Goal: Task Accomplishment & Management: Manage account settings

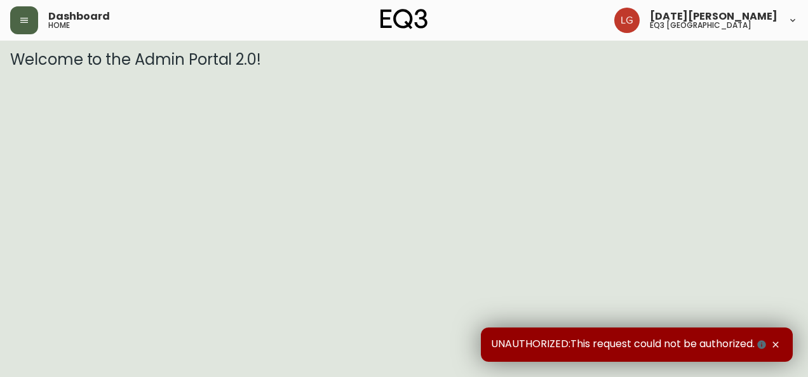
click at [31, 28] on button "button" at bounding box center [24, 20] width 28 height 28
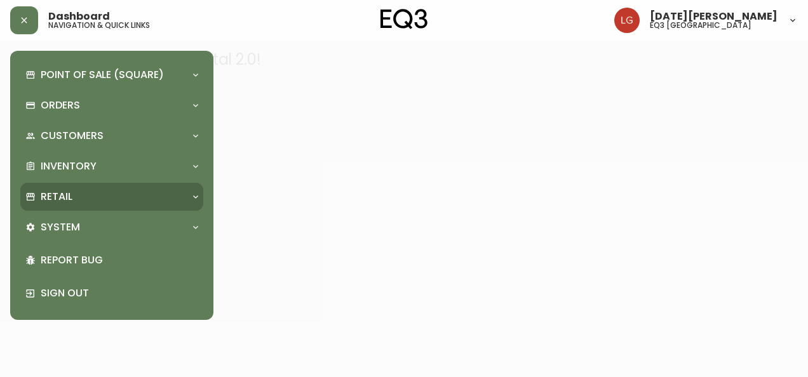
click at [62, 195] on p "Retail" at bounding box center [57, 197] width 32 height 14
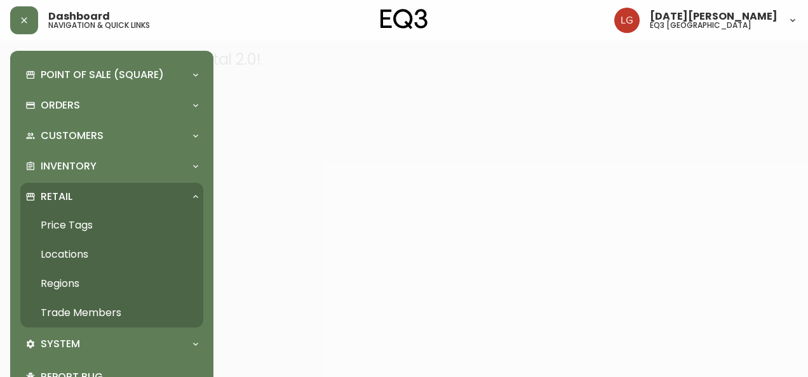
click at [97, 311] on link "Trade Members" at bounding box center [111, 312] width 183 height 29
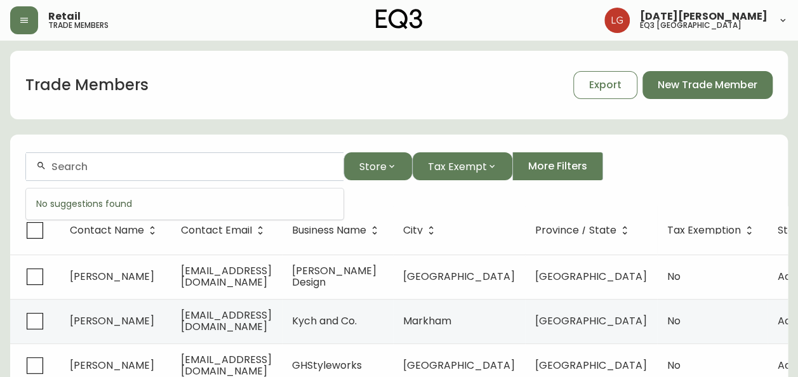
click at [126, 167] on input "text" at bounding box center [192, 167] width 282 height 12
paste input "Paragon Architecture & Design"
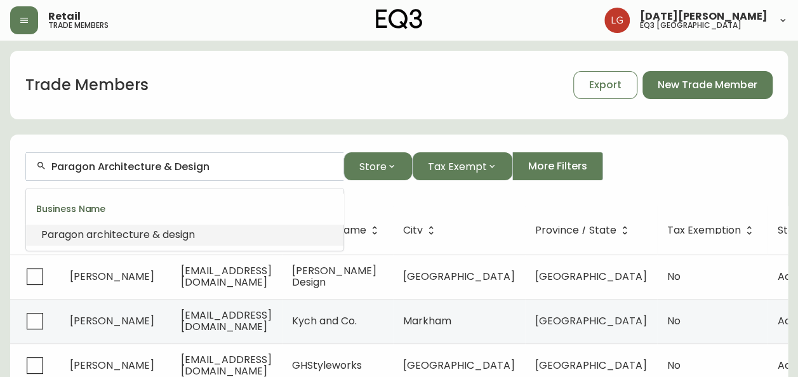
click at [144, 231] on span "architecture" at bounding box center [118, 234] width 64 height 15
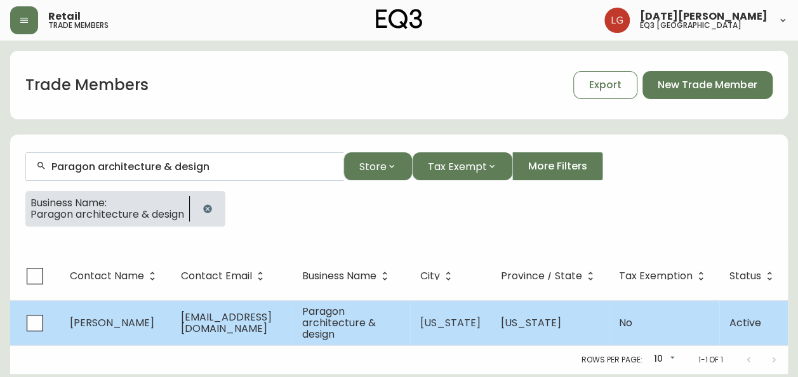
type input "Paragon architecture & design"
click at [231, 338] on td "carina.l@paragonand.com" at bounding box center [231, 322] width 121 height 45
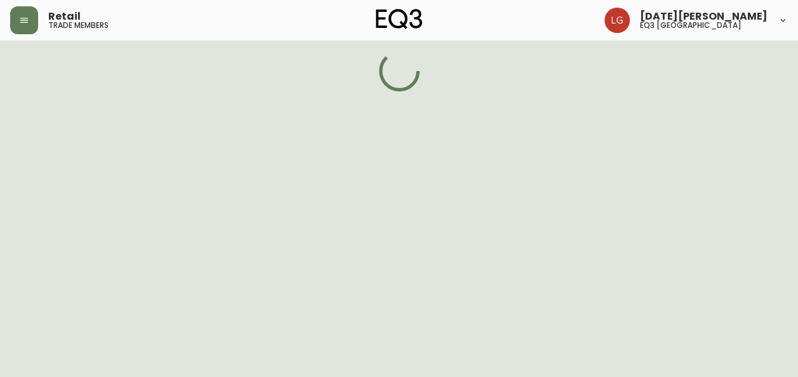
select select "NY"
select select "US"
select select "US_EN"
select select "Other"
select select "Architect"
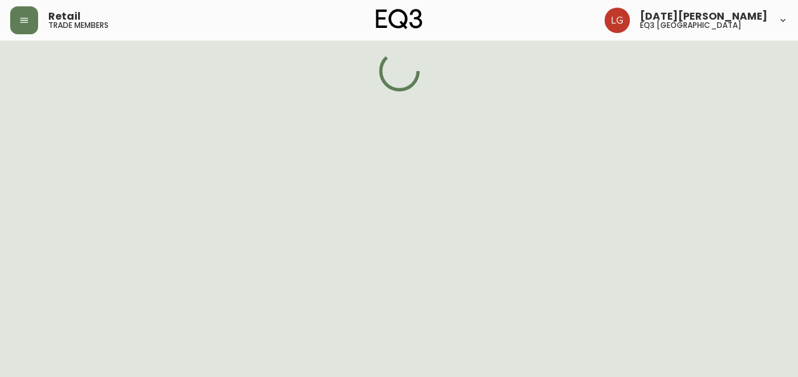
select select "false"
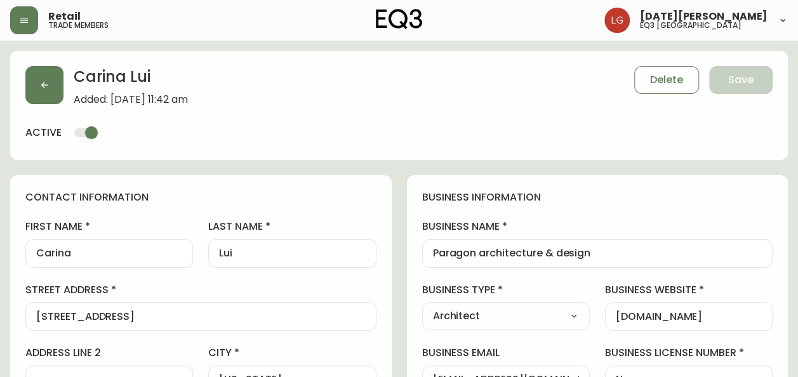
type input "EQ3 US Trade - Formally East"
select select "cm48zha2033ze0170ss7kujjb"
drag, startPoint x: 598, startPoint y: 255, endPoint x: 368, endPoint y: 258, distance: 229.9
drag, startPoint x: 90, startPoint y: 255, endPoint x: 0, endPoint y: 253, distance: 89.6
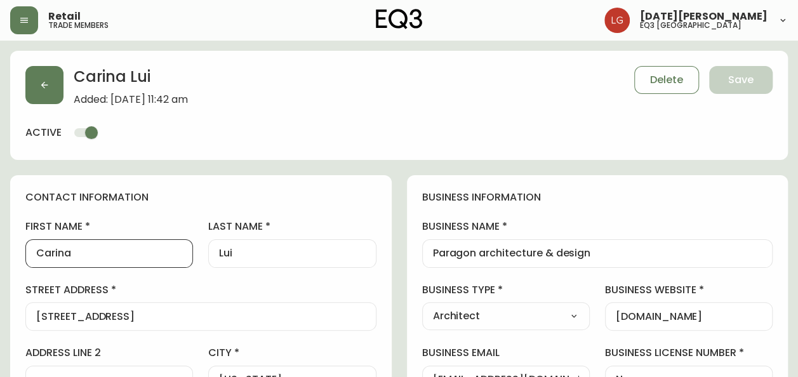
click at [229, 252] on input "Lui" at bounding box center [292, 254] width 146 height 12
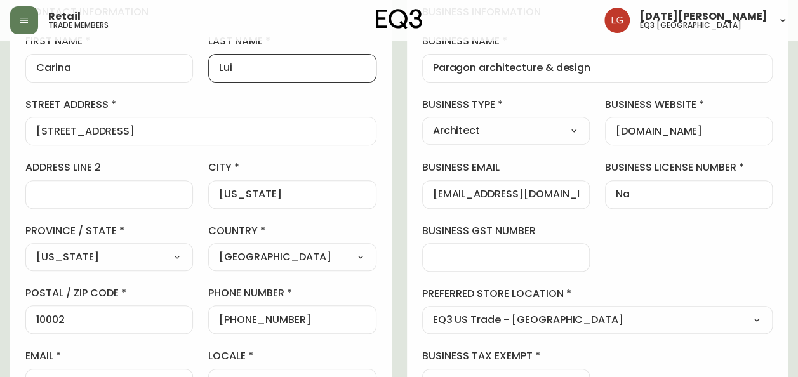
scroll to position [191, 0]
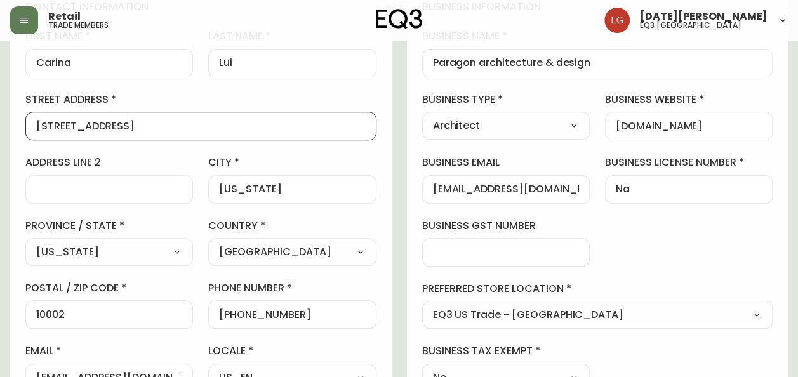
drag, startPoint x: 137, startPoint y: 127, endPoint x: -3, endPoint y: 119, distance: 139.9
click at [0, 119] on html "Retail trade members Lucia Guzman eq3 vancouver Carina Lui Added: August 14, 20…" at bounding box center [399, 350] width 798 height 1083
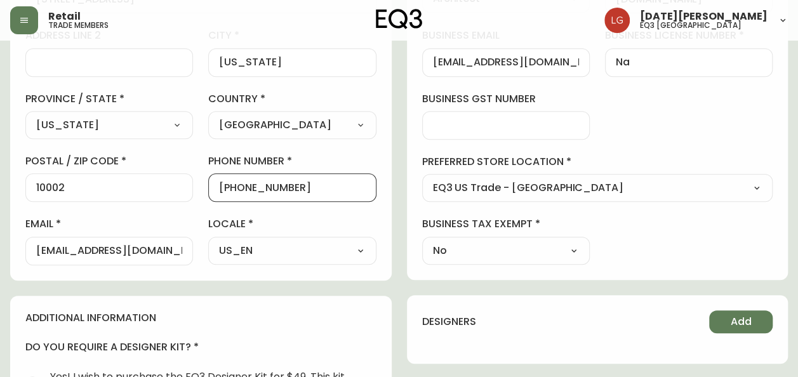
click at [299, 182] on input "+19174027721" at bounding box center [292, 188] width 146 height 12
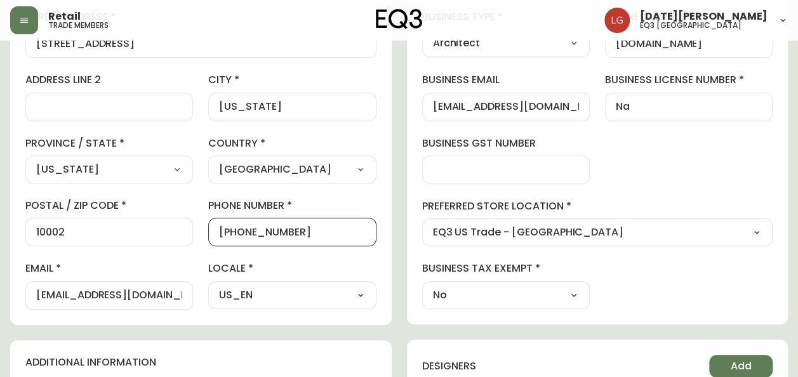
scroll to position [254, 0]
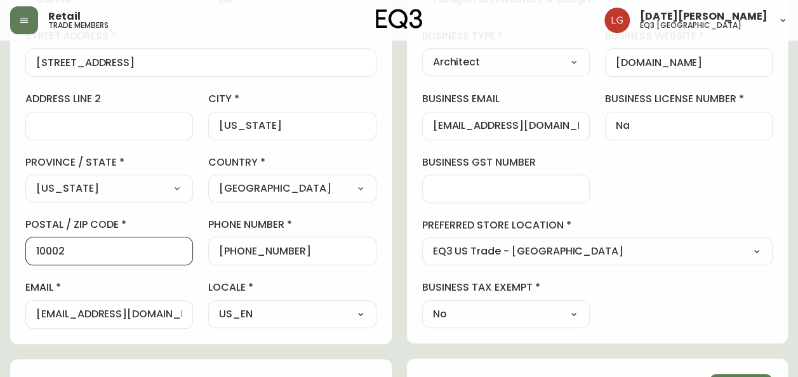
drag, startPoint x: 88, startPoint y: 251, endPoint x: 0, endPoint y: 232, distance: 90.3
click at [0, 235] on html "Retail trade members Lucia Guzman eq3 vancouver Carina Lui Added: August 14, 20…" at bounding box center [399, 287] width 798 height 1083
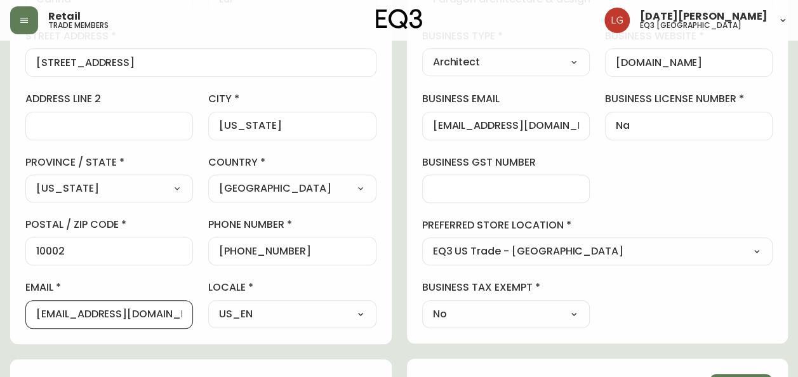
scroll to position [0, 0]
drag, startPoint x: 38, startPoint y: 311, endPoint x: 240, endPoint y: 324, distance: 202.4
click at [240, 324] on div "first name Carina last name Lui street address 172 Forsyth street address line …" at bounding box center [200, 147] width 351 height 363
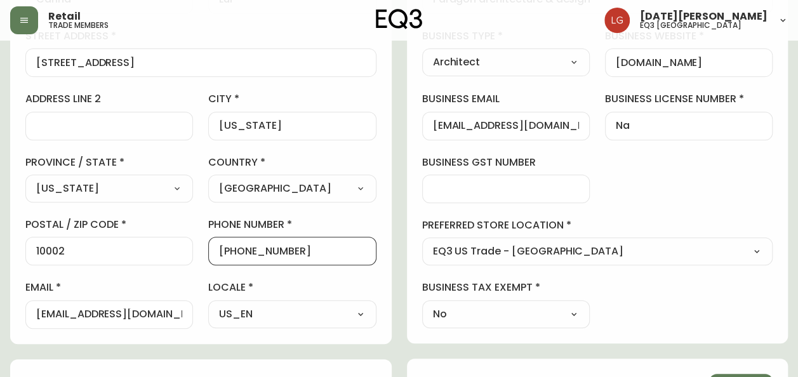
drag, startPoint x: 298, startPoint y: 253, endPoint x: 224, endPoint y: 242, distance: 75.1
click at [224, 242] on div "+19174027721" at bounding box center [292, 251] width 168 height 29
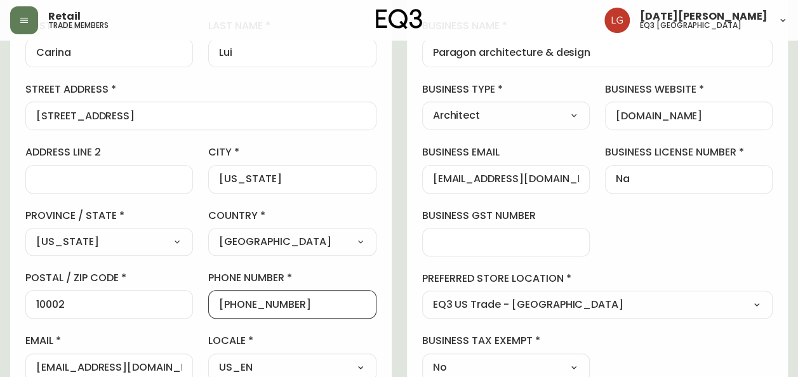
scroll to position [127, 0]
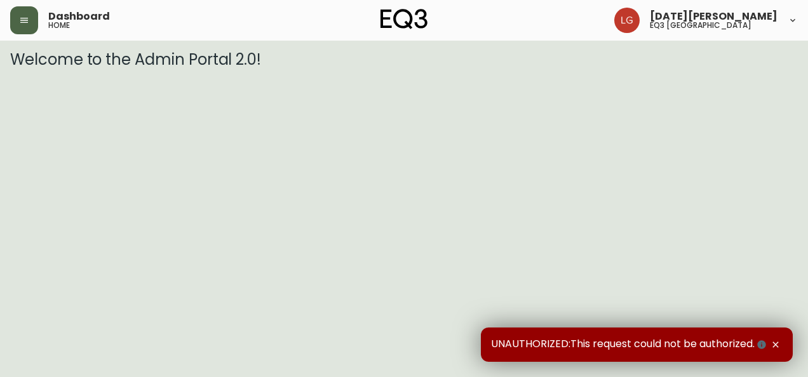
click at [25, 24] on icon "button" at bounding box center [24, 20] width 10 height 10
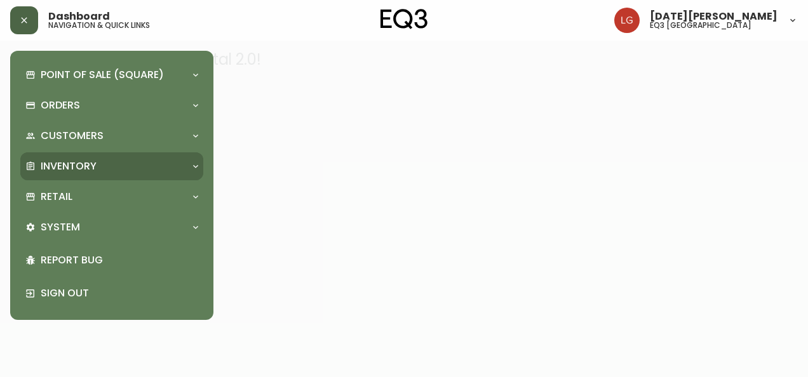
click at [76, 171] on p "Inventory" at bounding box center [69, 166] width 56 height 14
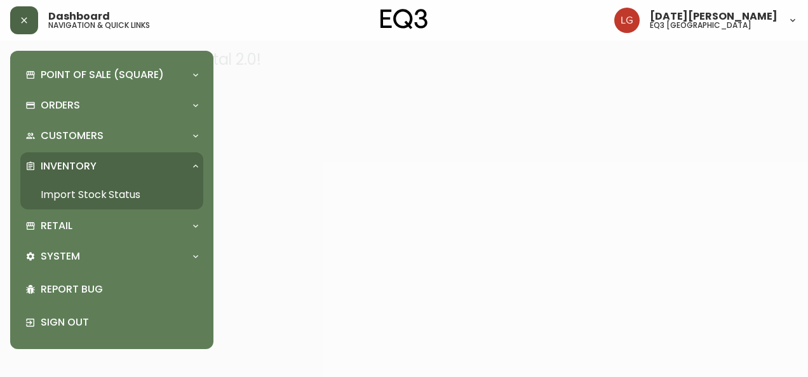
click at [86, 198] on link "Import Stock Status" at bounding box center [111, 194] width 183 height 29
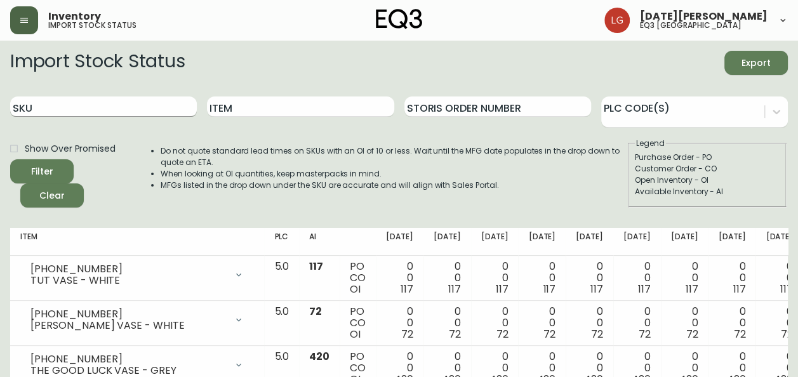
click at [91, 100] on input "SKU" at bounding box center [103, 107] width 187 height 20
paste input "3020-845-15-A"
click at [10, 159] on button "Filter" at bounding box center [42, 171] width 64 height 24
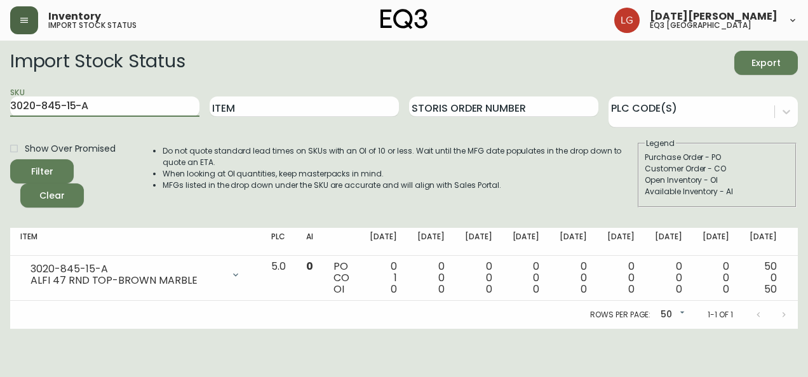
drag, startPoint x: 105, startPoint y: 110, endPoint x: -3, endPoint y: 90, distance: 109.7
click at [0, 90] on html "Inventory import stock status Lucia Guzman eq3 vancouver Import Stock Status Ex…" at bounding box center [404, 164] width 808 height 329
paste input "B"
type input "3020-845-15-B"
click at [10, 159] on button "Filter" at bounding box center [42, 171] width 64 height 24
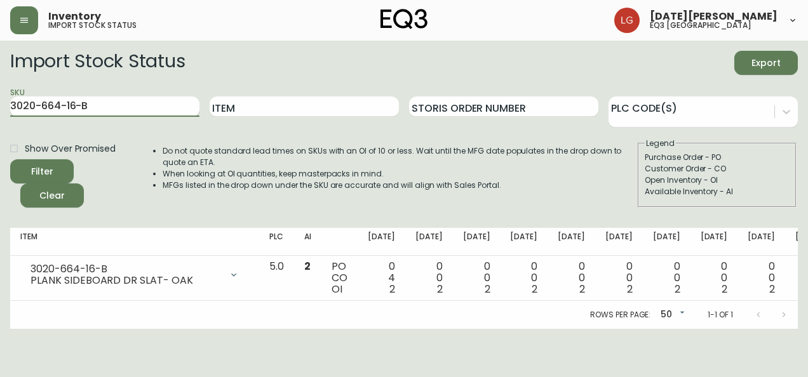
paste input "[PHONE_NUMBER]"
type input "[PHONE_NUMBER]"
click at [10, 159] on button "Filter" at bounding box center [42, 171] width 64 height 24
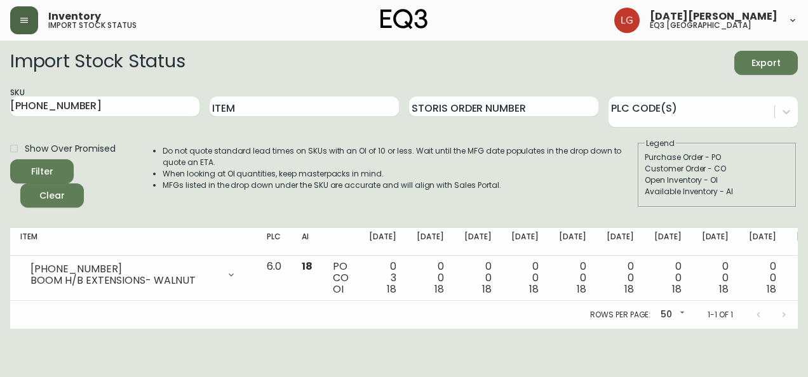
click at [37, 15] on button "button" at bounding box center [24, 20] width 28 height 28
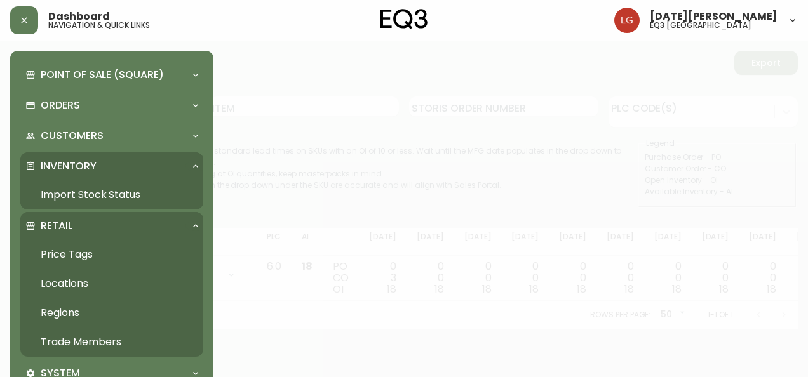
click at [101, 343] on link "Trade Members" at bounding box center [111, 342] width 183 height 29
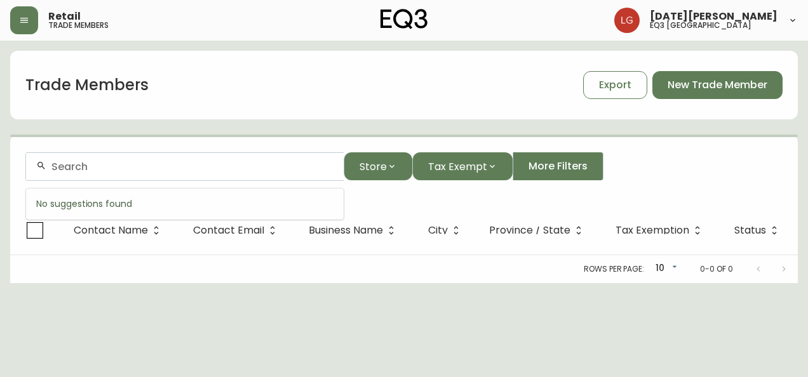
click at [110, 165] on input "text" at bounding box center [192, 167] width 282 height 12
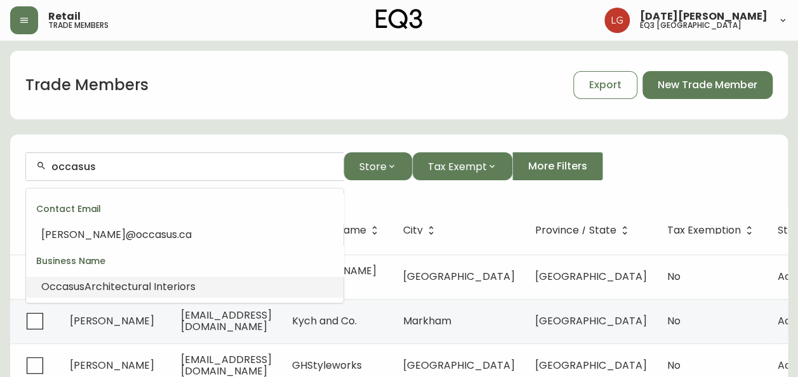
click at [122, 283] on span "Architectural Interiors" at bounding box center [139, 286] width 111 height 15
type input "Occasus Architectural Interiors"
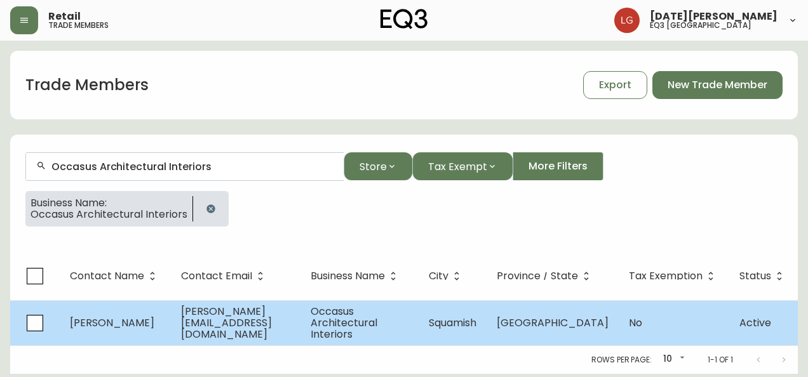
click at [315, 309] on span "Occasus Architectural Interiors" at bounding box center [344, 322] width 67 height 37
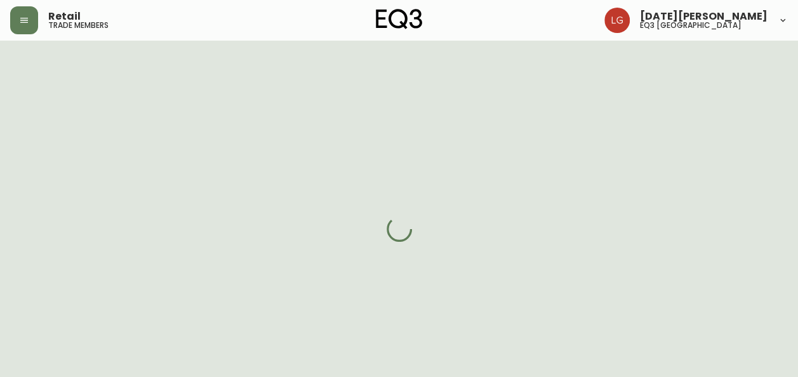
select select "BC"
select select "CA"
select select "CA_EN"
select select "Other"
select select "Interior Designer"
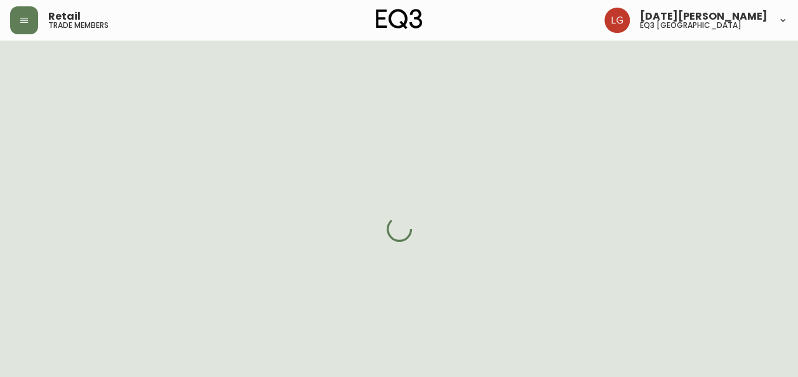
select select "false"
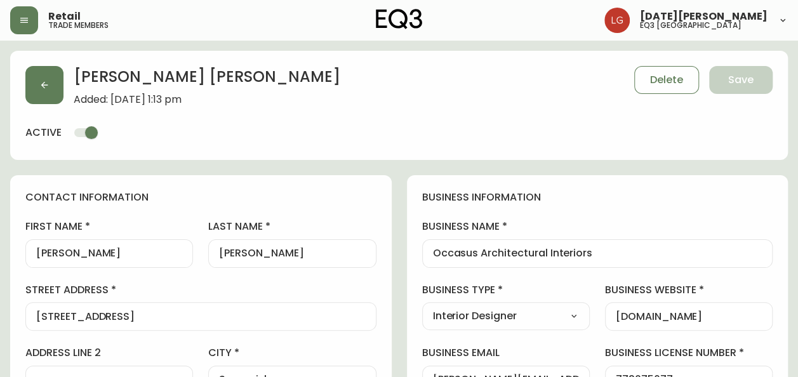
type input "EQ3 [GEOGRAPHIC_DATA]"
select select "cjw10z96p001r6gs00juufhhe"
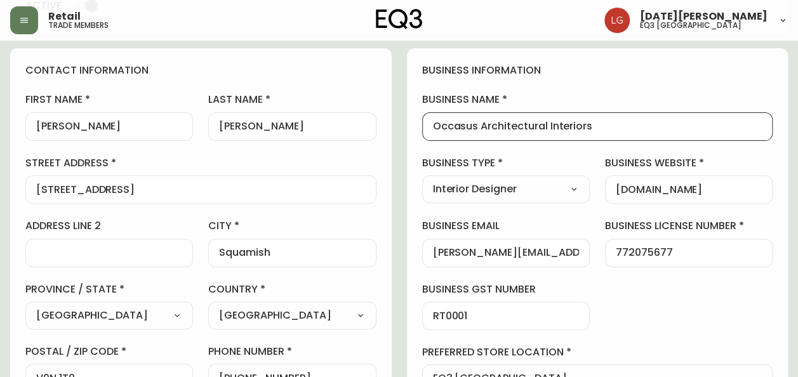
drag, startPoint x: 594, startPoint y: 127, endPoint x: 368, endPoint y: 130, distance: 226.7
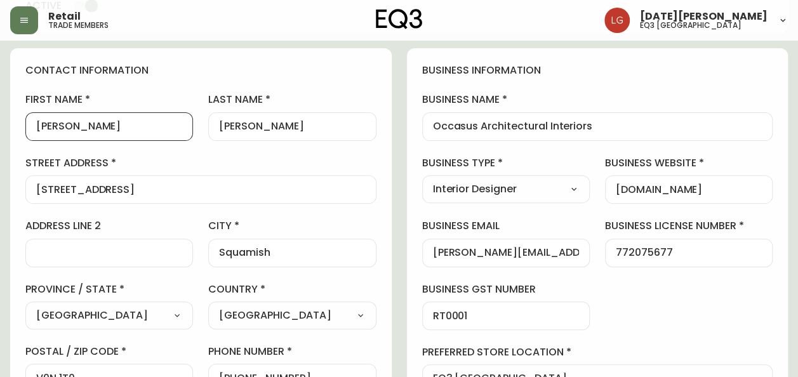
drag, startPoint x: 91, startPoint y: 121, endPoint x: -3, endPoint y: 123, distance: 94.0
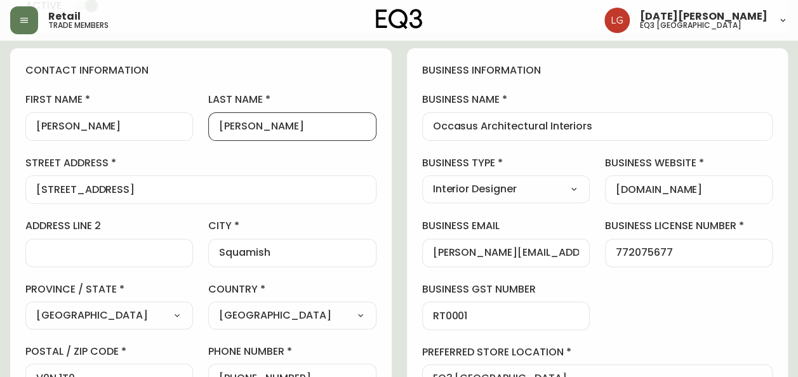
click at [236, 128] on input "[PERSON_NAME]" at bounding box center [292, 127] width 146 height 12
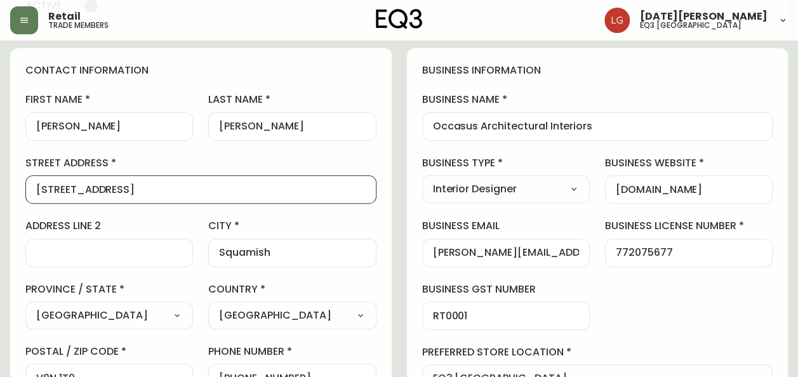
drag, startPoint x: 160, startPoint y: 197, endPoint x: 17, endPoint y: 187, distance: 143.2
click at [17, 187] on div "contact information first name [PERSON_NAME] last name [PERSON_NAME][GEOGRAPHIC…" at bounding box center [201, 259] width 382 height 423
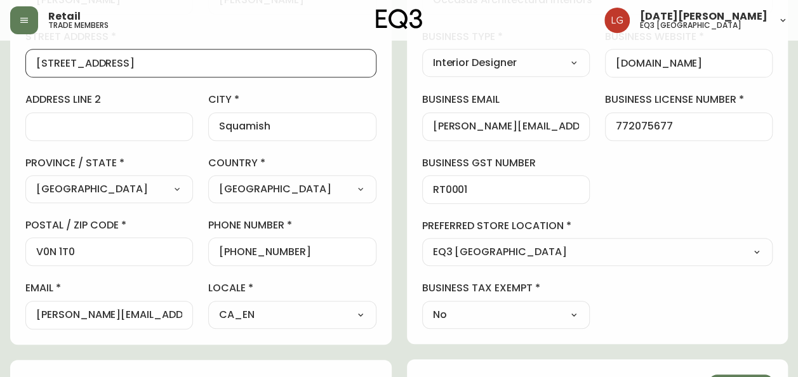
scroll to position [254, 0]
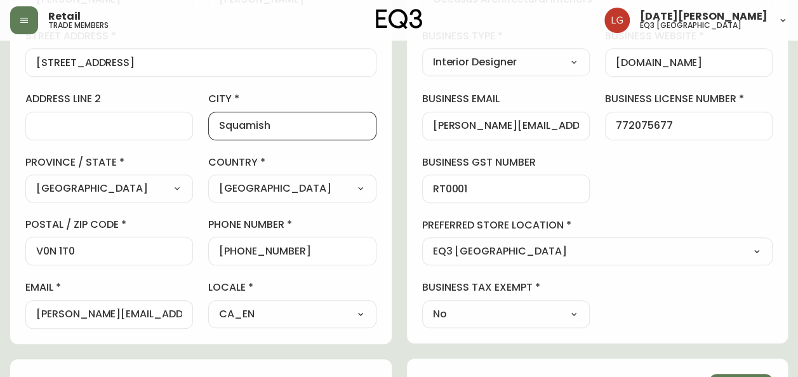
drag, startPoint x: 276, startPoint y: 122, endPoint x: 204, endPoint y: 119, distance: 71.8
click at [204, 119] on div "first name [PERSON_NAME] last name [PERSON_NAME][GEOGRAPHIC_DATA] address [STRE…" at bounding box center [200, 147] width 351 height 363
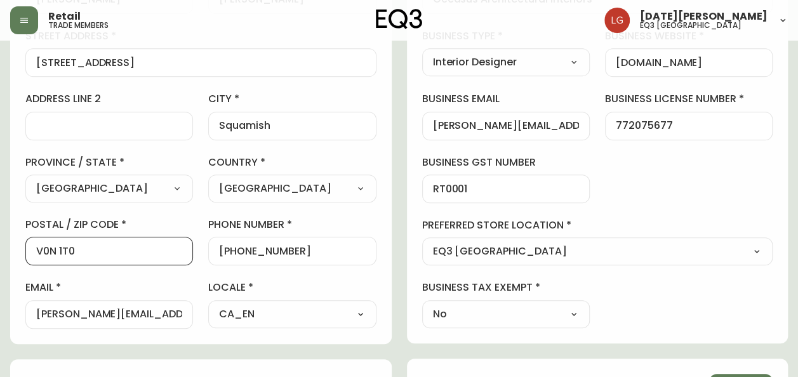
scroll to position [0, 0]
drag, startPoint x: 87, startPoint y: 248, endPoint x: -3, endPoint y: 246, distance: 89.6
click at [0, 246] on html "Retail trade members [DATE][PERSON_NAME] eq3 [GEOGRAPHIC_DATA] [GEOGRAPHIC_DATA…" at bounding box center [399, 287] width 798 height 1083
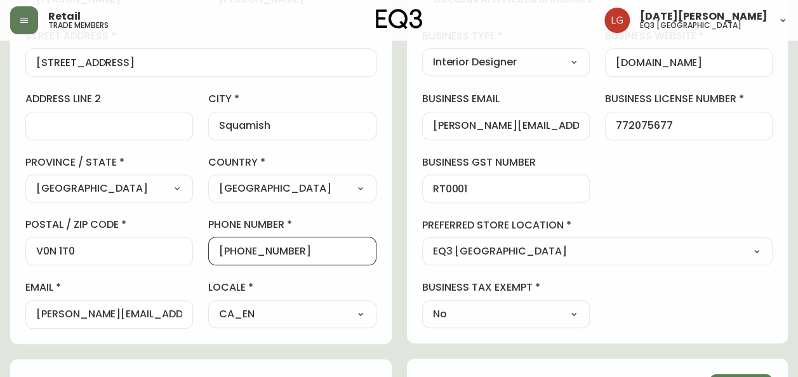
drag, startPoint x: 309, startPoint y: 251, endPoint x: 230, endPoint y: 253, distance: 79.4
click at [230, 253] on input "[PHONE_NUMBER]" at bounding box center [292, 251] width 146 height 12
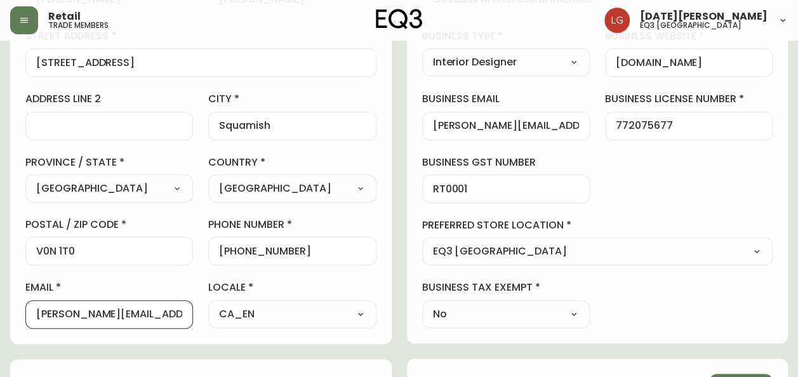
drag, startPoint x: 138, startPoint y: 312, endPoint x: 17, endPoint y: 305, distance: 121.5
click at [17, 305] on div "contact information first name [PERSON_NAME] last name [PERSON_NAME][GEOGRAPHIC…" at bounding box center [201, 132] width 382 height 423
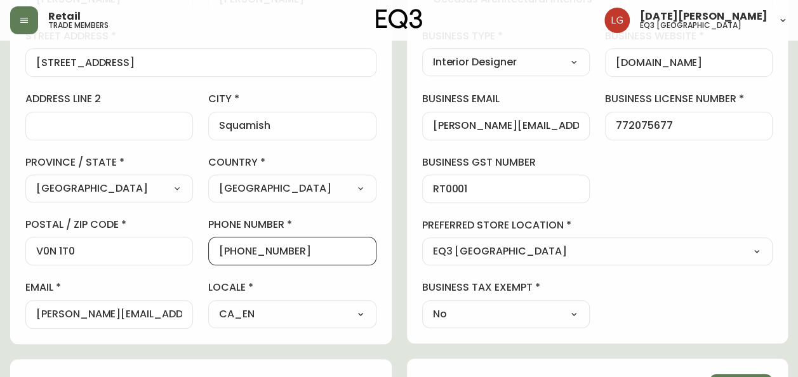
drag, startPoint x: 309, startPoint y: 250, endPoint x: 231, endPoint y: 245, distance: 77.6
click at [231, 245] on input "[PHONE_NUMBER]" at bounding box center [292, 251] width 146 height 12
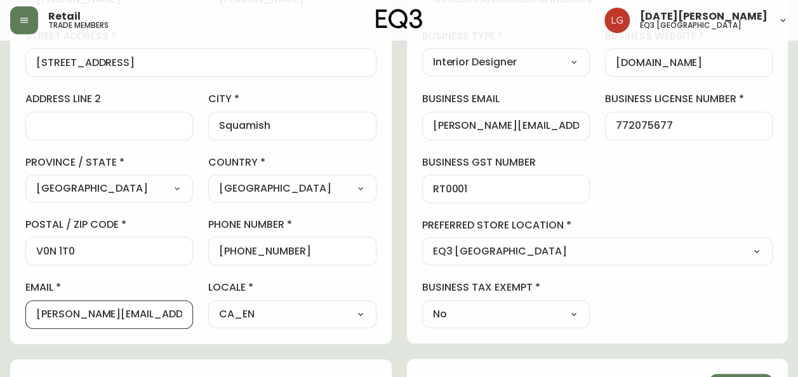
drag, startPoint x: 134, startPoint y: 311, endPoint x: -3, endPoint y: 307, distance: 136.6
click at [0, 307] on html "Retail trade members [DATE][PERSON_NAME] eq3 [GEOGRAPHIC_DATA] [GEOGRAPHIC_DATA…" at bounding box center [399, 287] width 798 height 1083
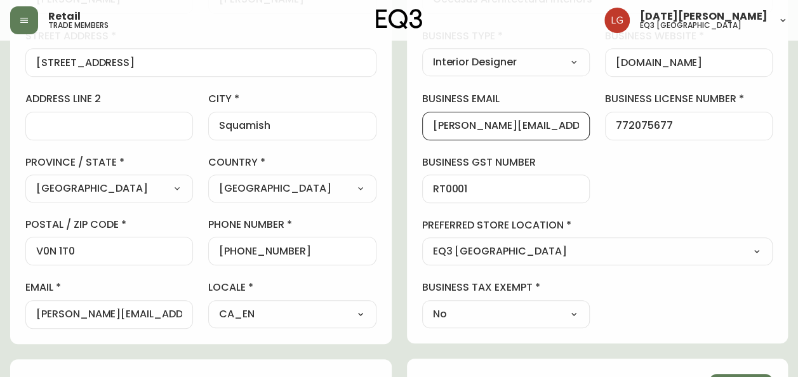
drag, startPoint x: 548, startPoint y: 121, endPoint x: 308, endPoint y: 138, distance: 240.7
click at [308, 138] on div "contact information first name [PERSON_NAME] last name [PERSON_NAME][GEOGRAPHIC…" at bounding box center [399, 374] width 778 height 907
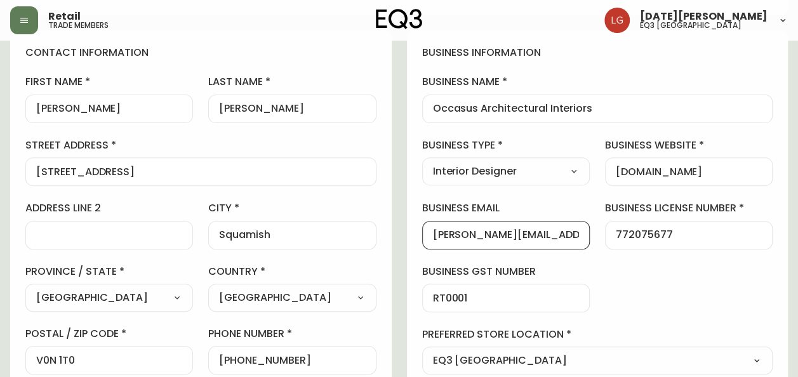
scroll to position [64, 0]
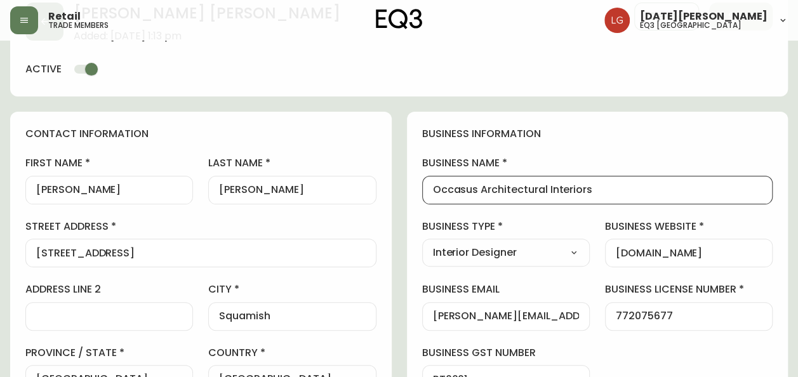
drag, startPoint x: 613, startPoint y: 196, endPoint x: 624, endPoint y: 191, distance: 12.2
click at [640, 192] on div "Occasus Architectural Interiors" at bounding box center [597, 190] width 351 height 29
click at [605, 192] on input "Occasus Architectural Interiors" at bounding box center [598, 190] width 330 height 12
drag, startPoint x: 603, startPoint y: 191, endPoint x: 375, endPoint y: 177, distance: 229.1
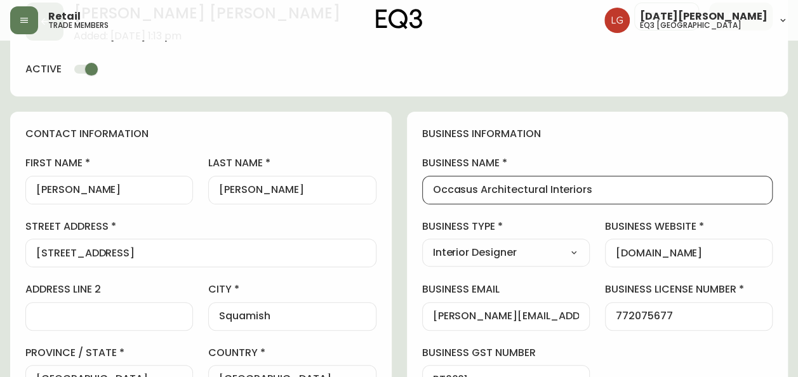
click at [49, 187] on input "[PERSON_NAME]" at bounding box center [109, 190] width 146 height 12
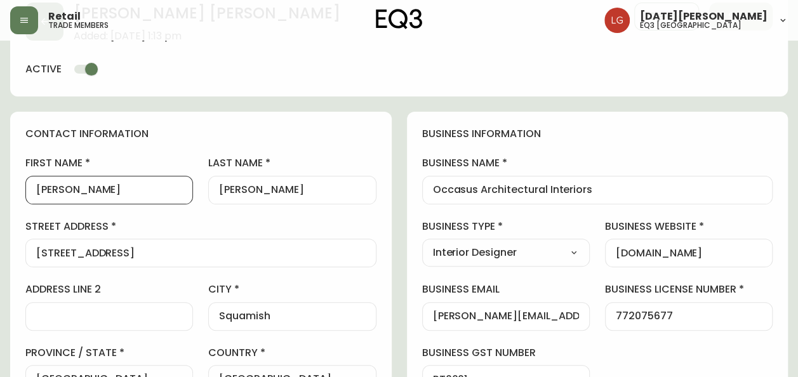
click at [49, 187] on input "[PERSON_NAME]" at bounding box center [109, 190] width 146 height 12
